Goal: Task Accomplishment & Management: Use online tool/utility

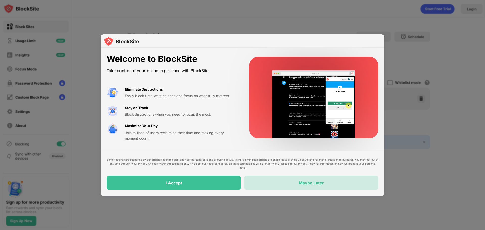
click at [270, 186] on div "Maybe Later" at bounding box center [311, 183] width 134 height 14
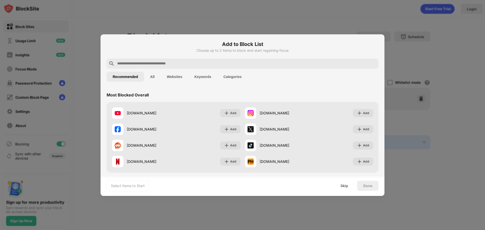
click at [422, 34] on div at bounding box center [242, 115] width 485 height 230
click at [150, 67] on div at bounding box center [243, 64] width 272 height 10
click at [155, 65] on input "text" at bounding box center [247, 64] width 260 height 6
paste input "**********"
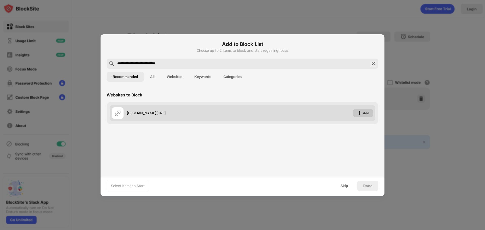
type input "**********"
click at [357, 115] on div "Add" at bounding box center [363, 113] width 20 height 8
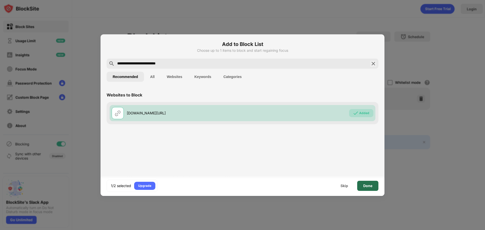
click at [368, 186] on div "Done" at bounding box center [367, 186] width 9 height 4
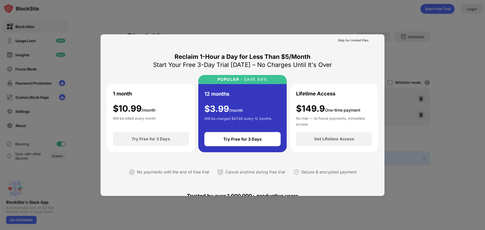
click at [397, 36] on div at bounding box center [242, 115] width 485 height 230
click at [352, 40] on div "Skip for Limited Plan" at bounding box center [353, 40] width 30 height 5
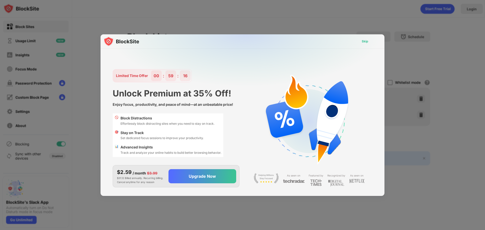
click at [367, 40] on div "Skip" at bounding box center [365, 41] width 7 height 5
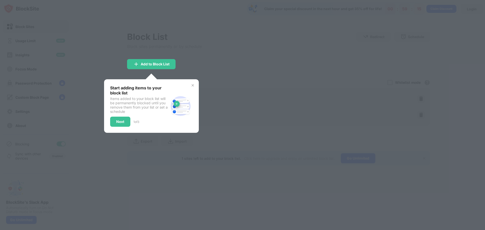
click at [335, 62] on div at bounding box center [242, 115] width 485 height 230
click at [279, 71] on div at bounding box center [242, 115] width 485 height 230
click at [192, 87] on img at bounding box center [193, 85] width 4 height 4
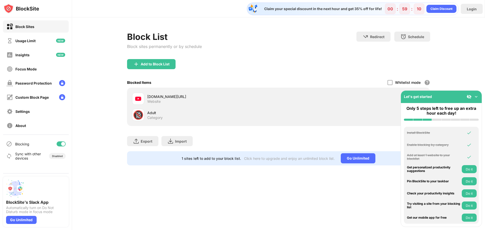
drag, startPoint x: 303, startPoint y: 72, endPoint x: 332, endPoint y: 79, distance: 30.3
click at [303, 72] on div "Add to Block List" at bounding box center [278, 68] width 303 height 18
click at [478, 98] on img at bounding box center [476, 96] width 5 height 5
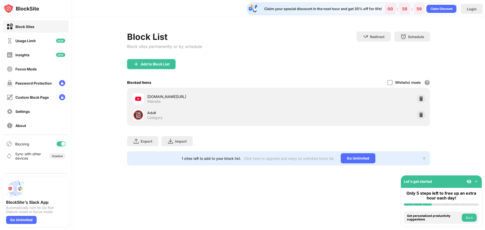
click at [309, 70] on div "Add to Block List" at bounding box center [278, 68] width 303 height 18
click at [66, 230] on div "BlockSite's Slack App Automatically turn on Do Not Disturb mode in focus mode G…" at bounding box center [36, 201] width 72 height 57
